Goal: Understand site structure: Understand site structure

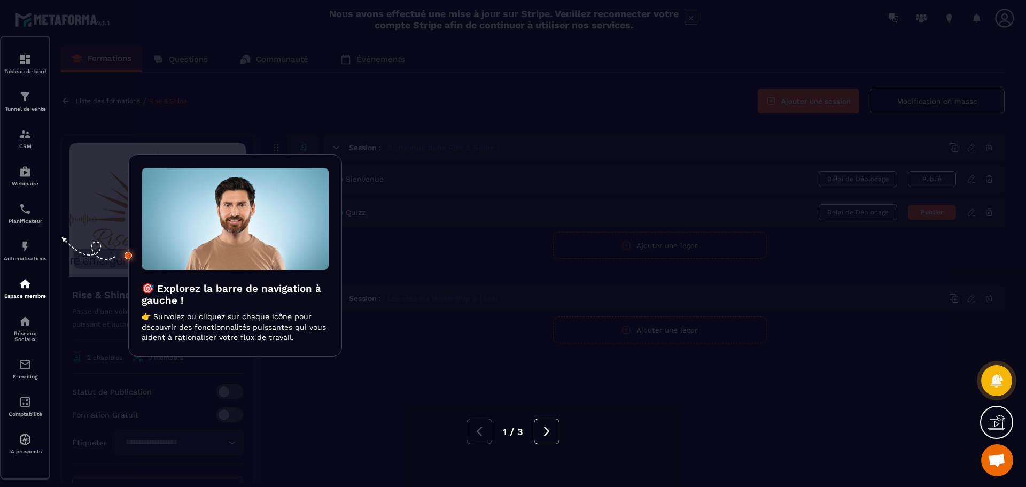
click at [26, 60] on div at bounding box center [513, 243] width 1026 height 487
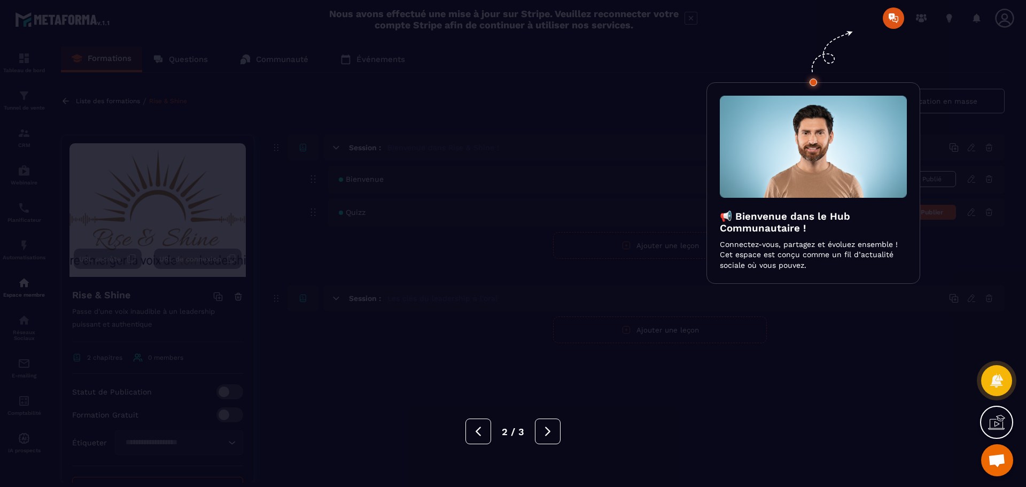
click at [891, 17] on div at bounding box center [513, 243] width 1026 height 487
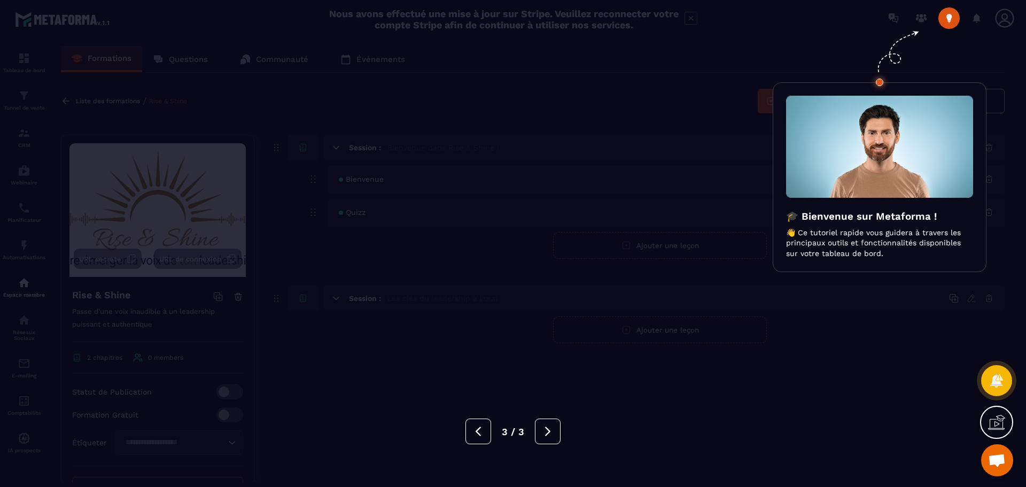
click at [949, 24] on div at bounding box center [513, 243] width 1026 height 487
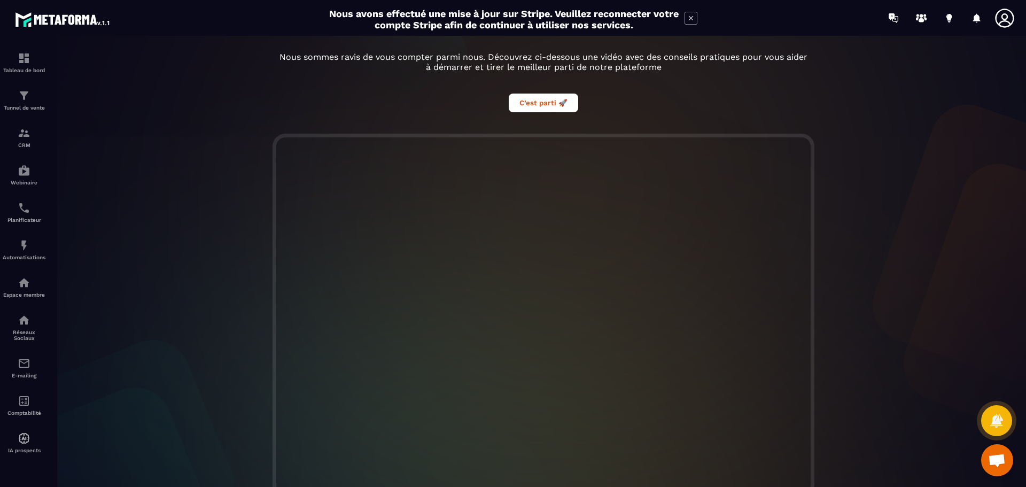
scroll to position [200, 0]
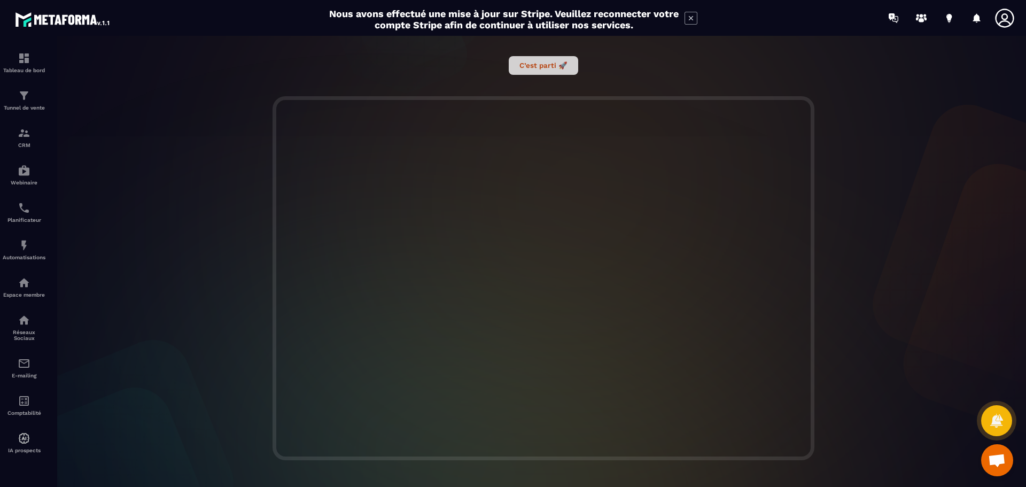
click at [551, 69] on button "C’est parti 🚀" at bounding box center [543, 65] width 69 height 19
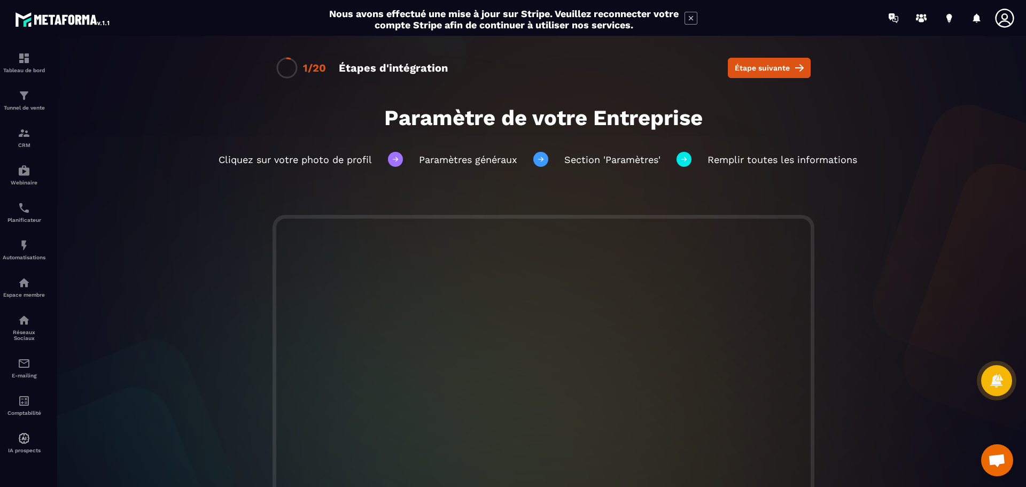
click at [1007, 17] on icon at bounding box center [1004, 18] width 19 height 19
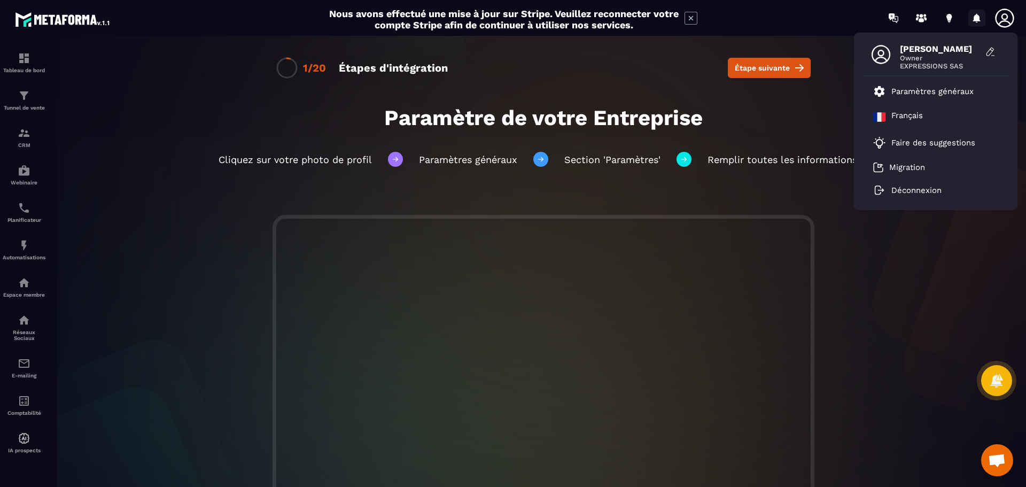
click at [977, 21] on icon at bounding box center [976, 18] width 17 height 17
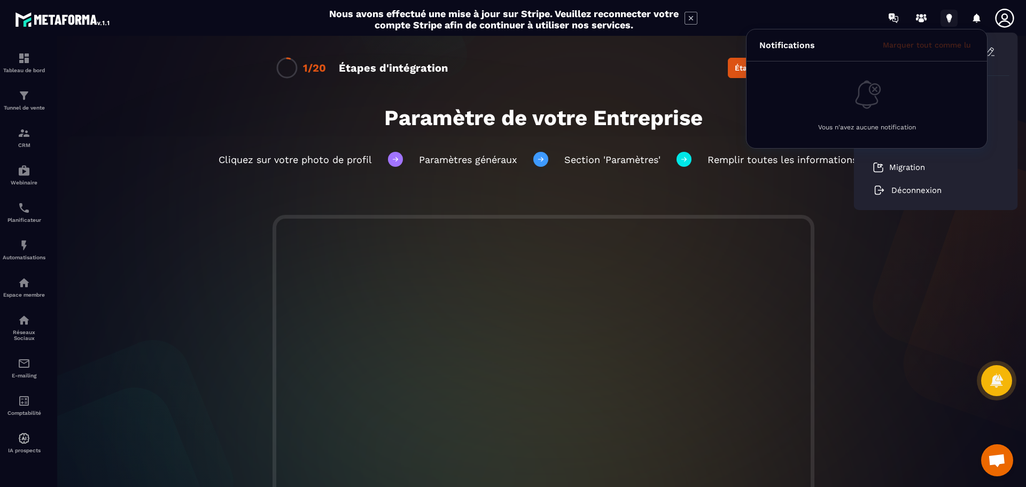
click at [956, 18] on icon at bounding box center [948, 18] width 17 height 17
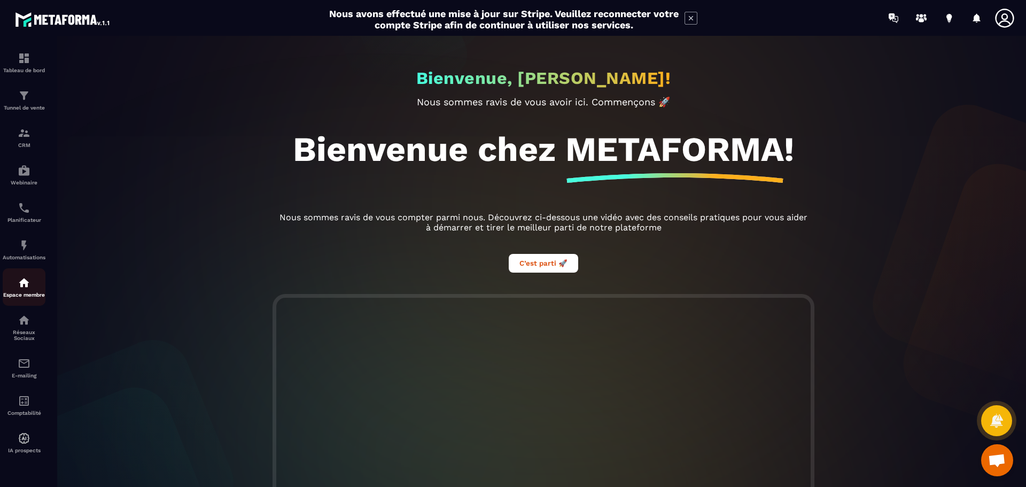
click at [26, 285] on img at bounding box center [24, 282] width 13 height 13
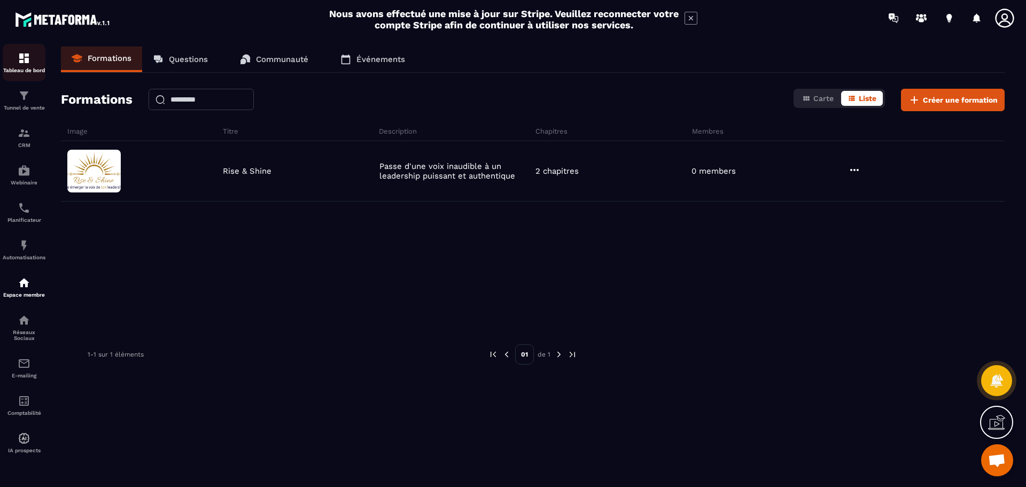
click at [26, 56] on img at bounding box center [24, 58] width 13 height 13
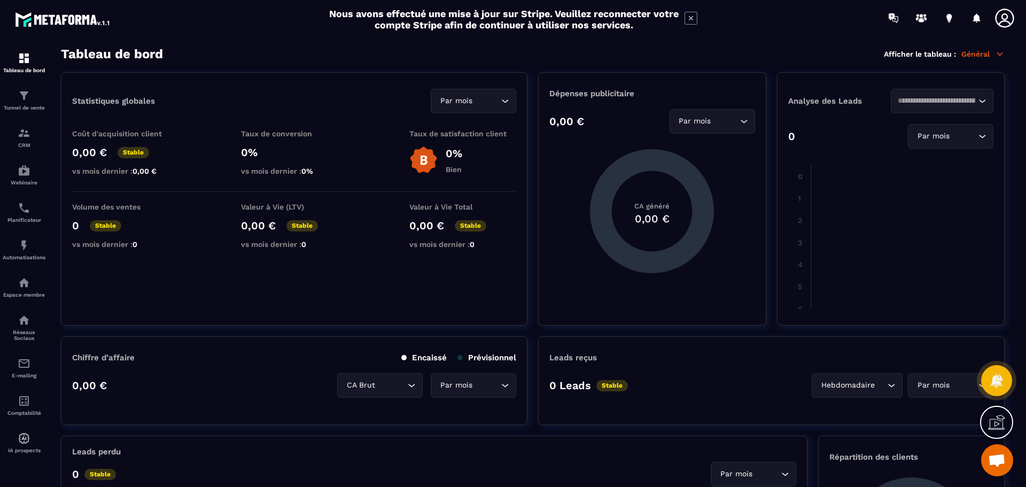
click at [1006, 18] on icon at bounding box center [1004, 17] width 21 height 21
